Goal: Navigation & Orientation: Find specific page/section

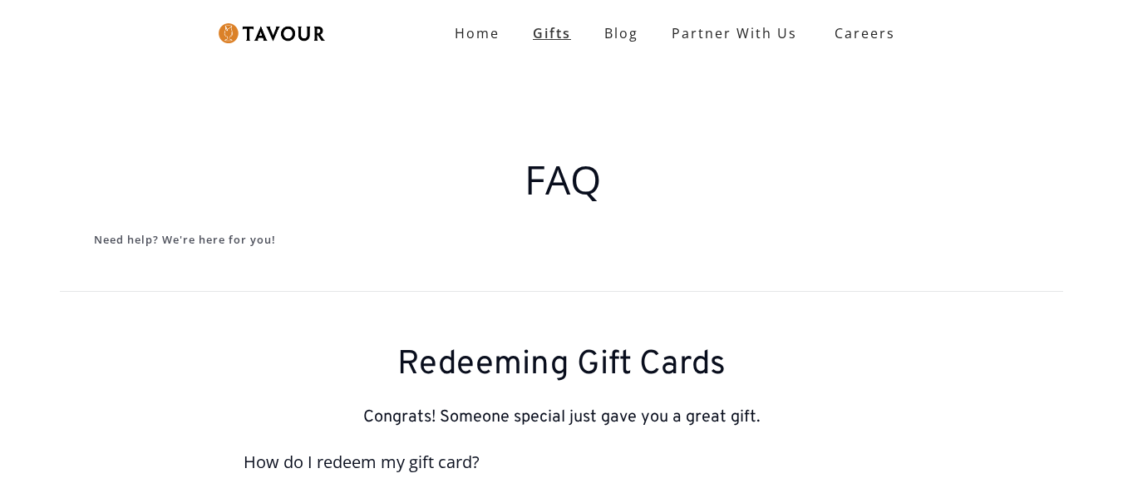
click at [556, 34] on link "Gifts" at bounding box center [551, 33] width 71 height 33
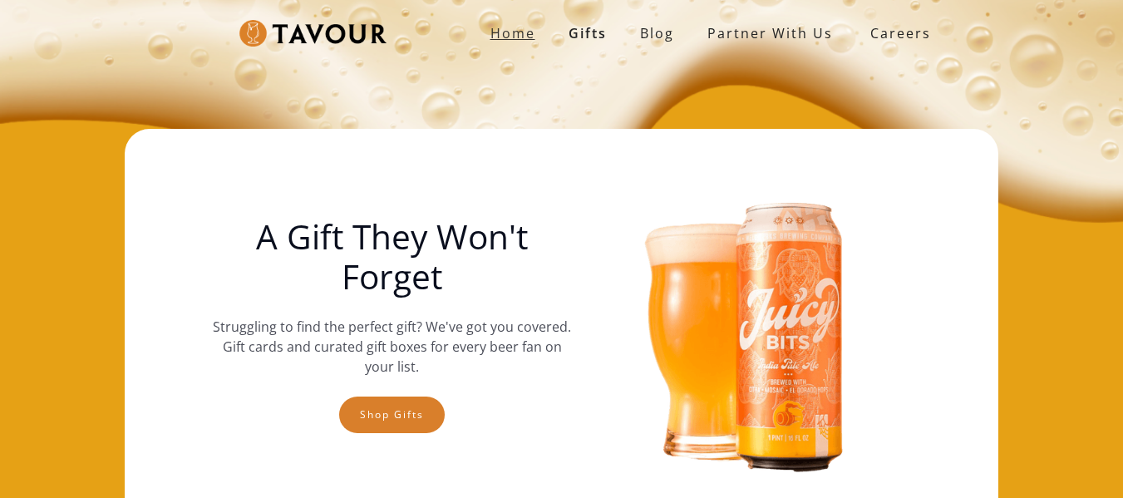
click at [518, 33] on strong "Home" at bounding box center [512, 33] width 45 height 18
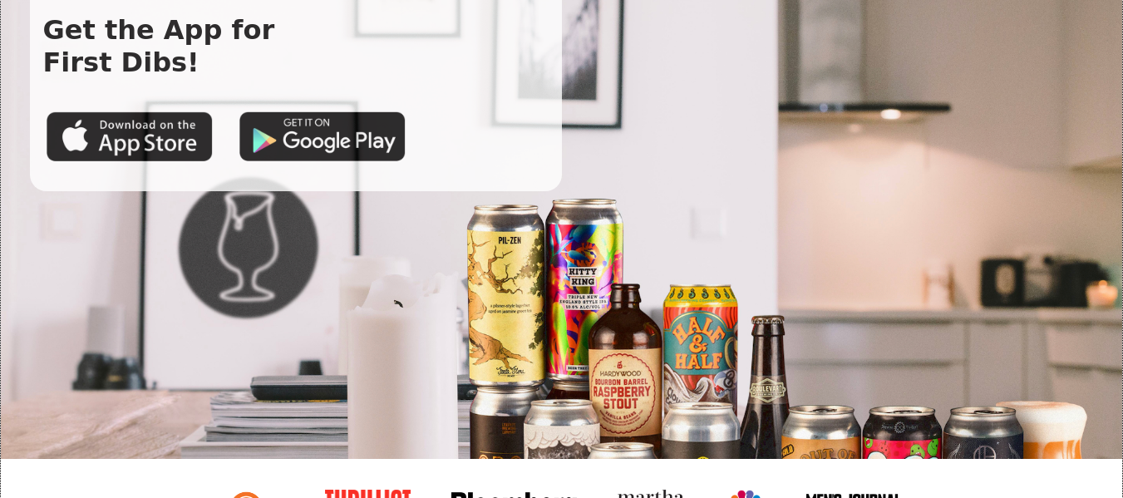
scroll to position [134, 0]
